Goal: Transaction & Acquisition: Download file/media

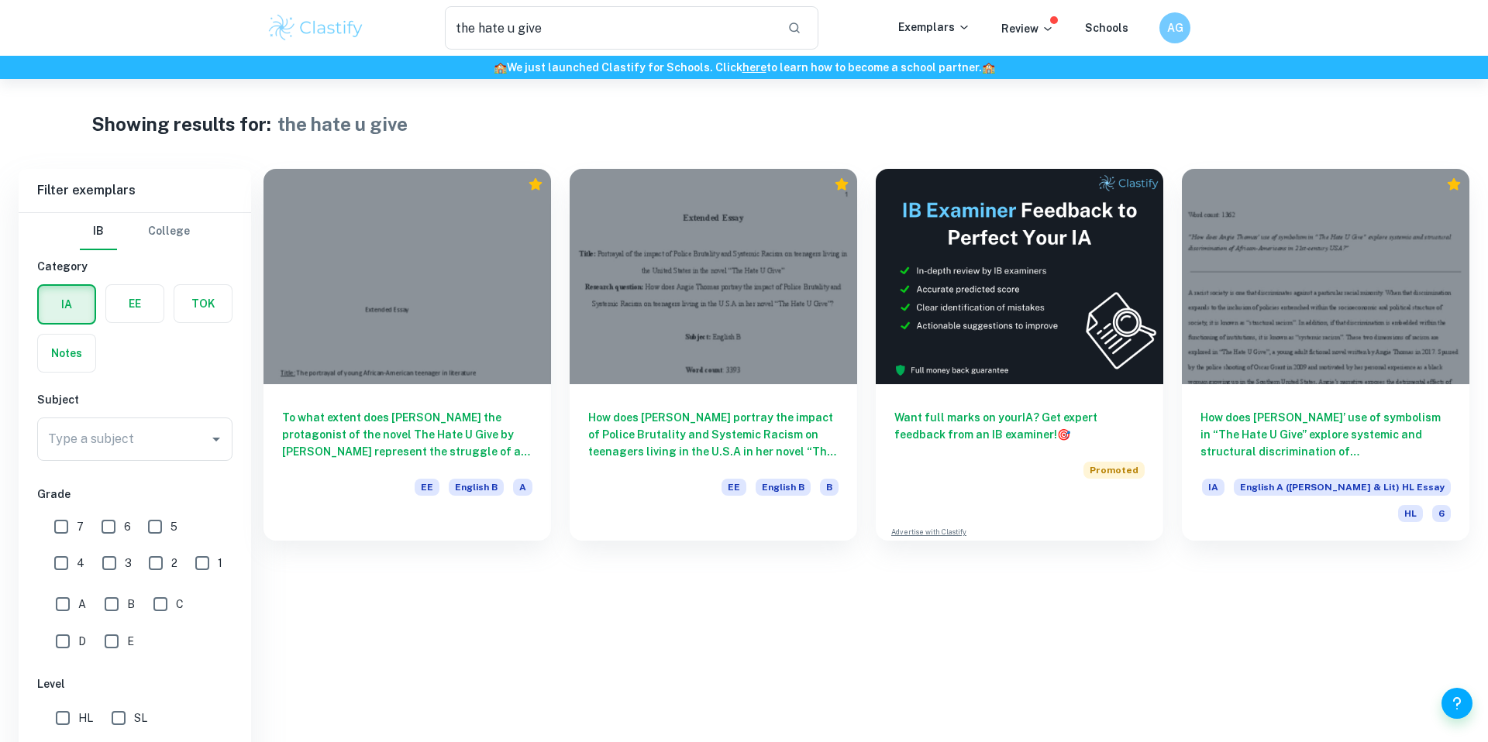
scroll to position [79, 0]
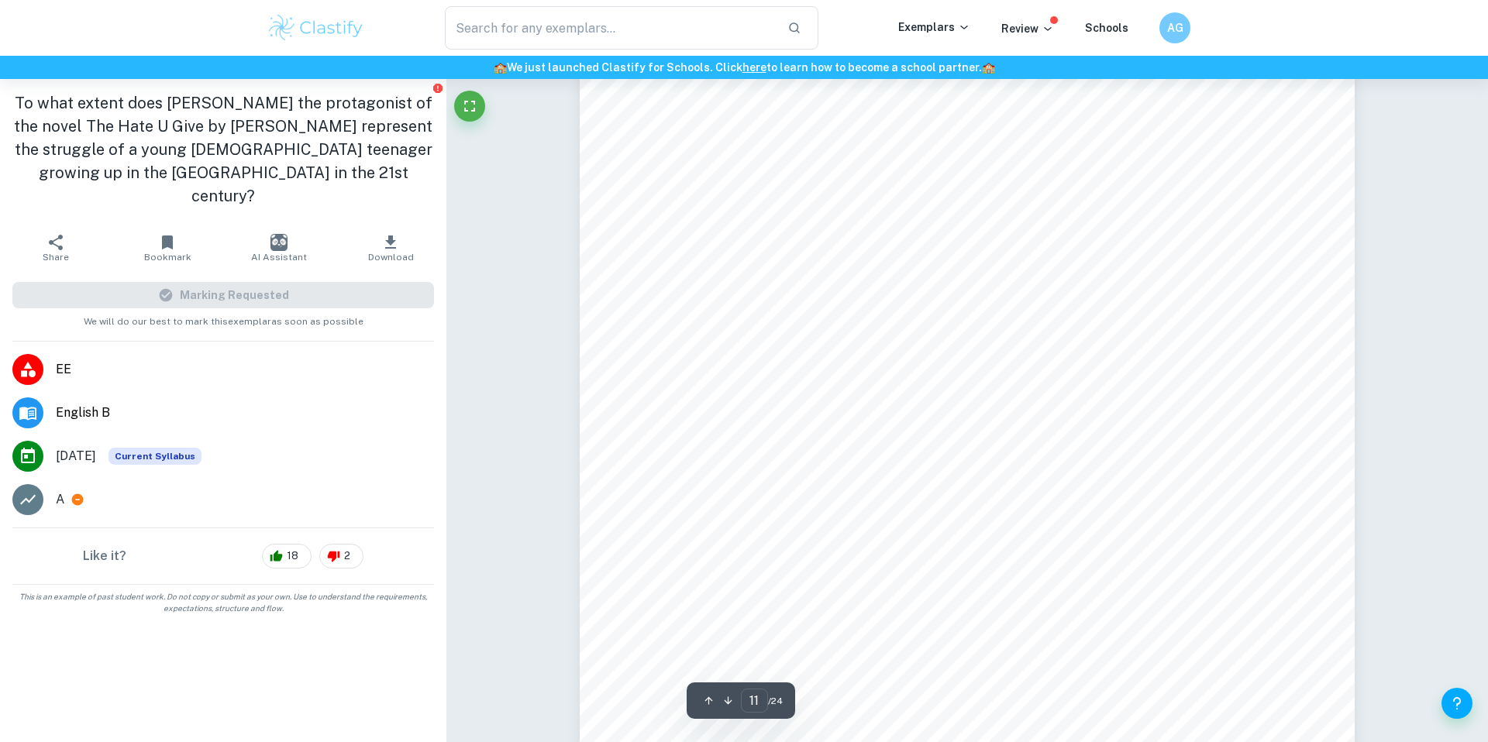
scroll to position [10373, 0]
click at [391, 236] on icon "button" at bounding box center [390, 242] width 11 height 13
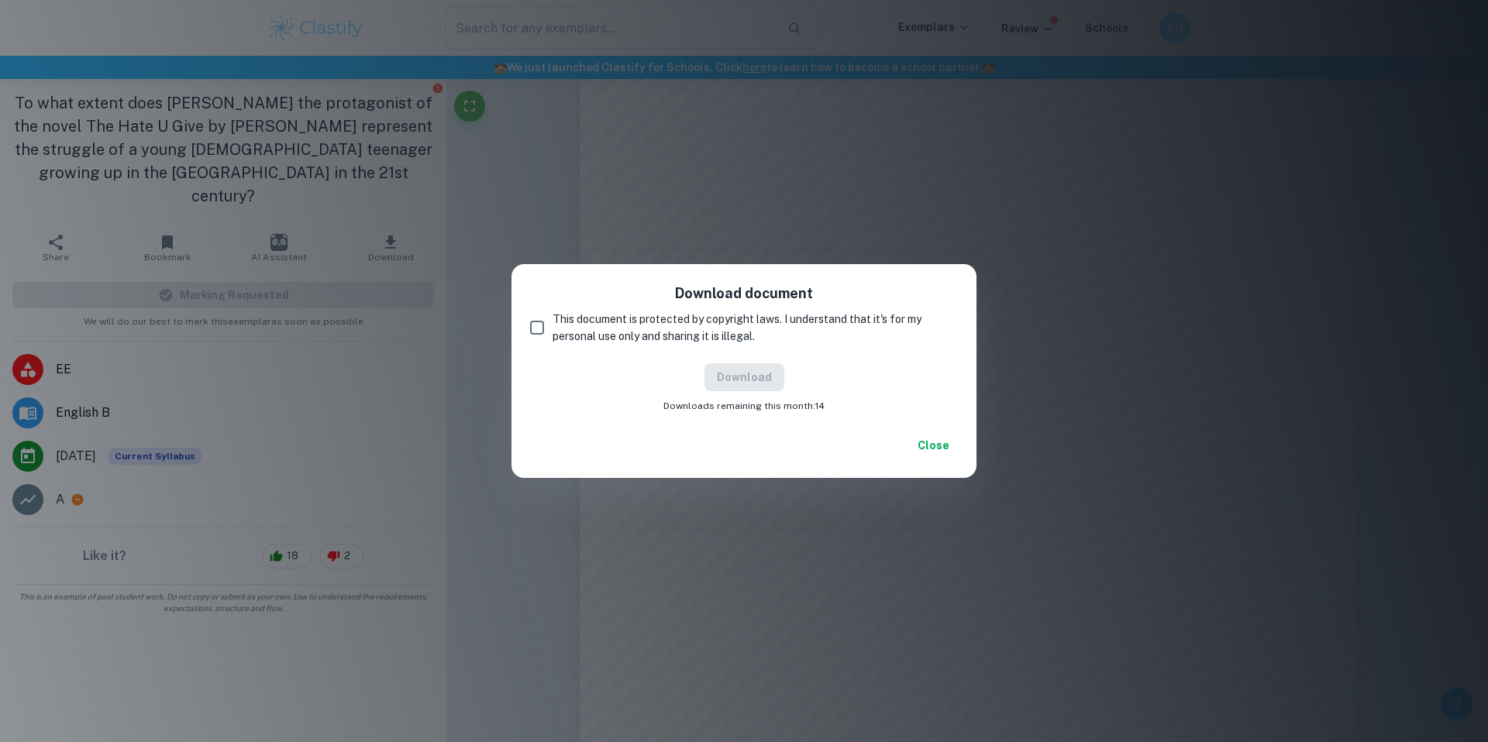
click at [531, 325] on input "This document is protected by copyright laws. I understand that it's for my per…" at bounding box center [536, 327] width 31 height 31
checkbox input "true"
click at [758, 392] on div "Download Downloads remaining this month: 14" at bounding box center [744, 388] width 428 height 50
click at [756, 384] on button "Download" at bounding box center [744, 377] width 80 height 28
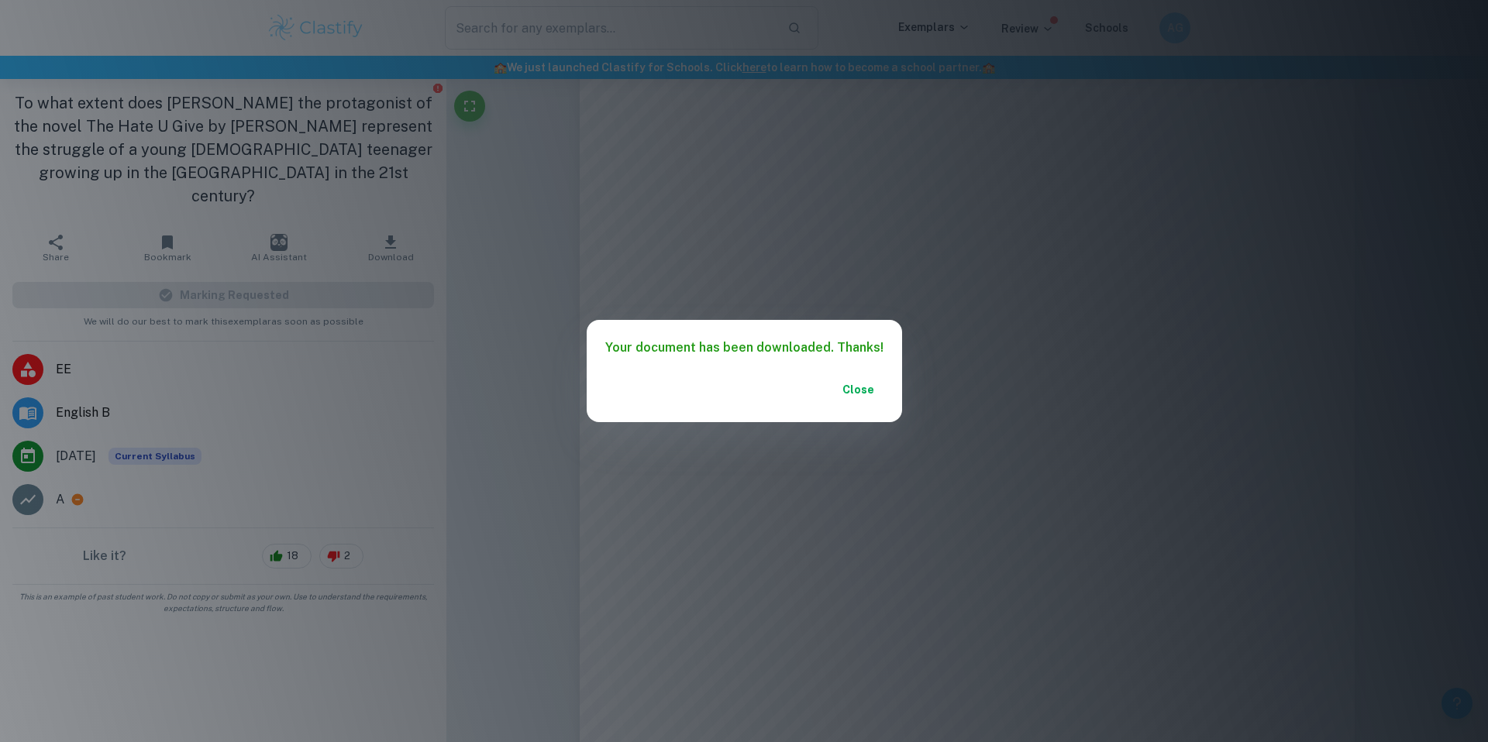
click at [847, 388] on button "Close" at bounding box center [859, 390] width 50 height 28
